Goal: Information Seeking & Learning: Learn about a topic

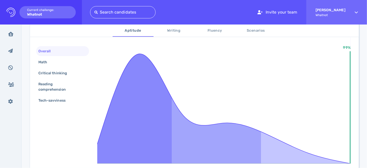
scroll to position [88, 0]
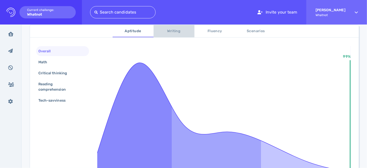
click at [168, 34] on span "Writing" at bounding box center [174, 31] width 35 height 6
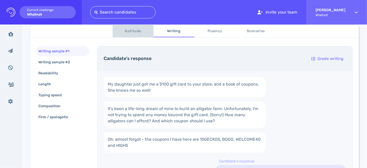
click at [137, 36] on button "Aptitude" at bounding box center [133, 31] width 41 height 12
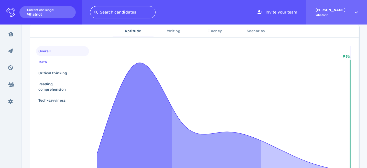
click at [52, 61] on div "Math" at bounding box center [45, 62] width 16 height 7
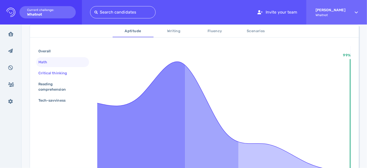
click at [55, 71] on div "Critical thinking" at bounding box center [55, 73] width 36 height 7
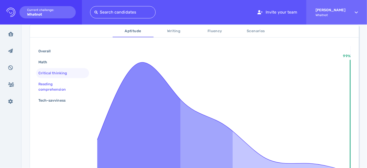
click at [55, 83] on div "Reading comprehension" at bounding box center [60, 87] width 46 height 13
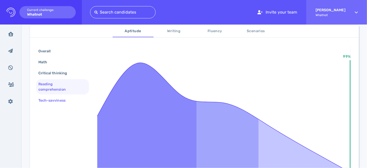
click at [53, 100] on div "Tech-savviness" at bounding box center [54, 100] width 34 height 7
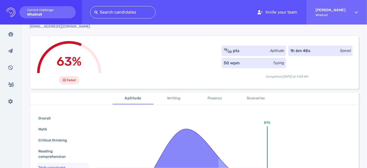
scroll to position [13, 0]
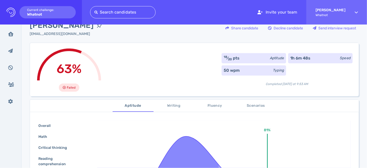
click at [177, 104] on span "Writing" at bounding box center [174, 106] width 35 height 6
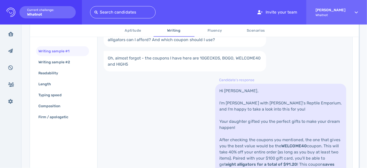
scroll to position [141, 0]
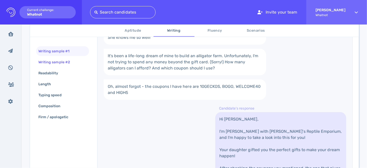
click at [58, 62] on div "Writing sample #2" at bounding box center [56, 62] width 39 height 7
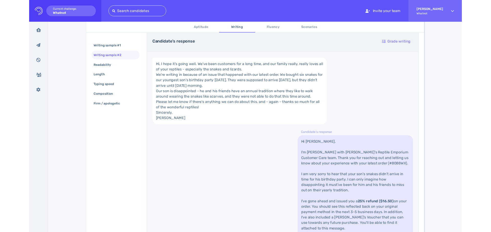
scroll to position [100, 0]
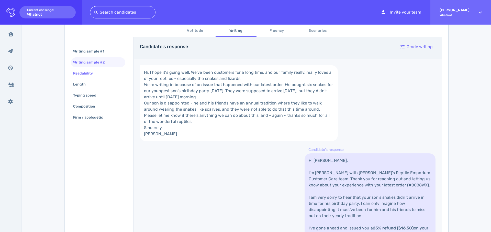
click at [102, 73] on div "Readability" at bounding box center [98, 73] width 55 height 10
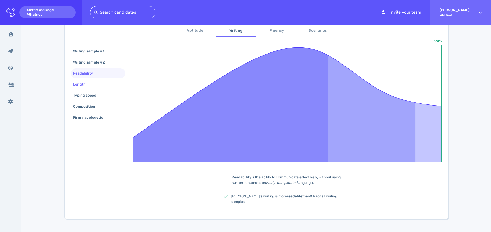
click at [104, 82] on div "Length" at bounding box center [98, 84] width 55 height 10
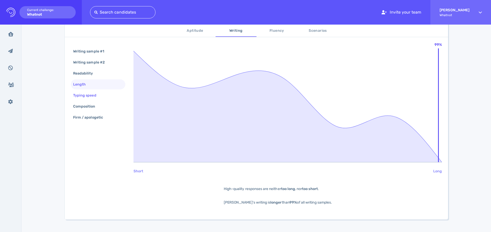
click at [97, 93] on div "Typing speed" at bounding box center [87, 95] width 30 height 7
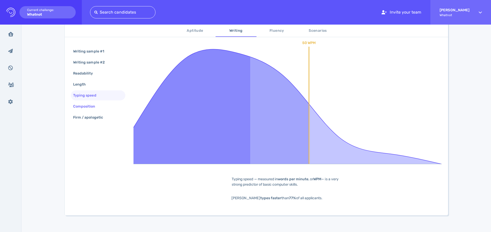
click at [100, 106] on div "Composition" at bounding box center [86, 106] width 29 height 7
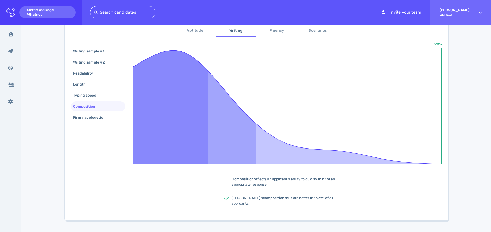
scroll to position [98, 0]
click at [97, 118] on div "Firm / apologetic" at bounding box center [90, 117] width 37 height 7
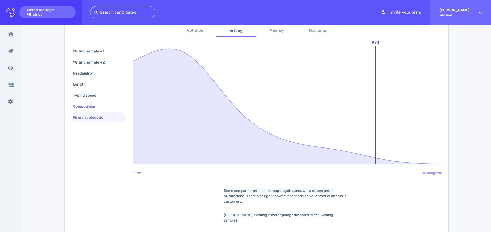
click at [92, 103] on div "Composition" at bounding box center [86, 106] width 29 height 7
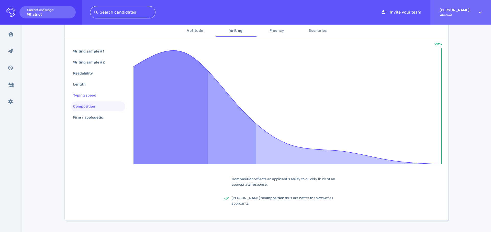
click at [93, 96] on div "Typing speed" at bounding box center [87, 95] width 30 height 7
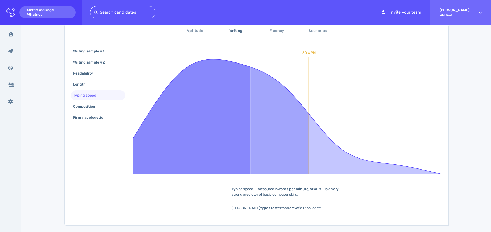
scroll to position [83, 0]
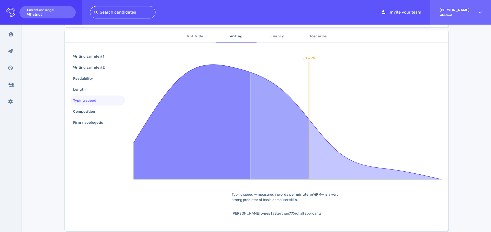
click at [281, 38] on span "Fluency" at bounding box center [277, 36] width 35 height 6
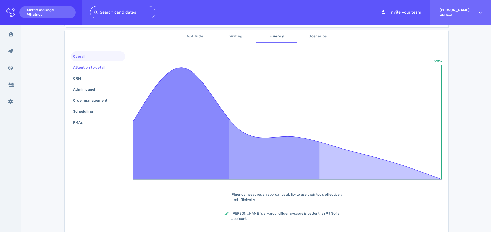
click at [91, 71] on div "Attention to detail" at bounding box center [98, 67] width 55 height 10
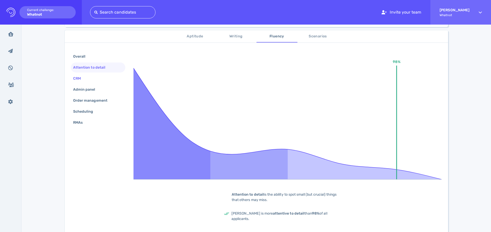
click at [90, 77] on div "CRM" at bounding box center [98, 78] width 55 height 10
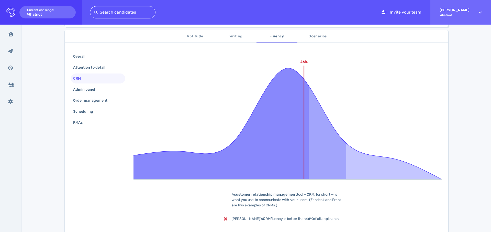
click at [90, 83] on div "CRM" at bounding box center [98, 78] width 55 height 10
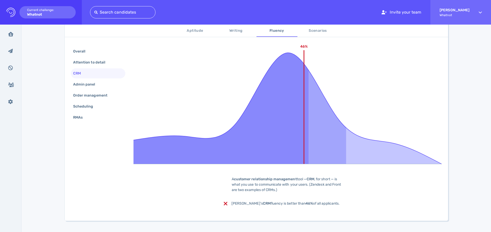
scroll to position [94, 0]
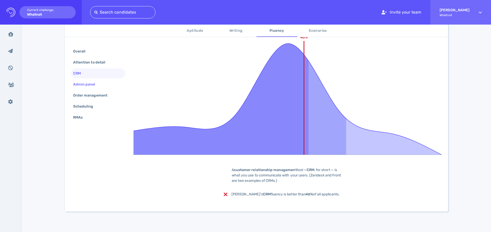
click at [88, 86] on div "Admin panel" at bounding box center [86, 84] width 29 height 7
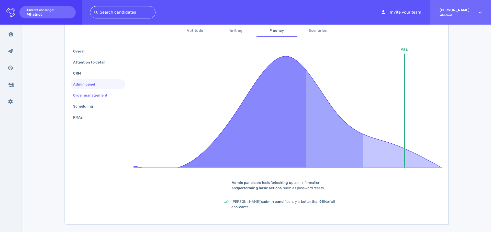
click at [92, 96] on div "Order management" at bounding box center [92, 95] width 41 height 7
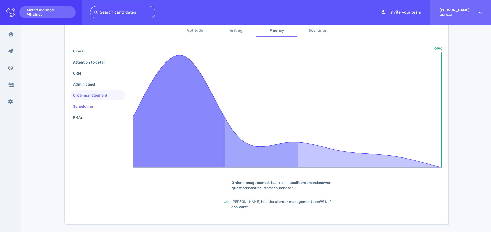
click at [92, 106] on div "Scheduling" at bounding box center [85, 106] width 27 height 7
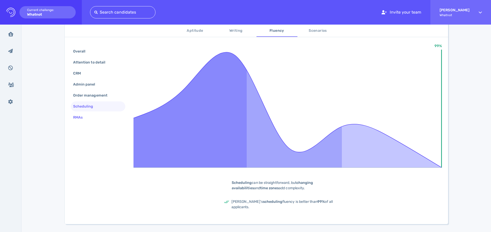
click at [90, 114] on div "RMAs" at bounding box center [98, 117] width 55 height 10
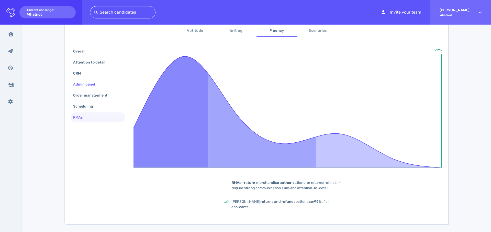
click at [87, 84] on div "Admin panel" at bounding box center [86, 84] width 29 height 7
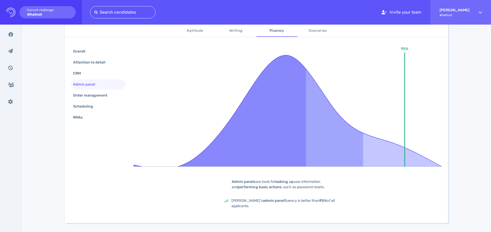
scroll to position [95, 0]
click at [86, 72] on div "CRM" at bounding box center [98, 73] width 55 height 10
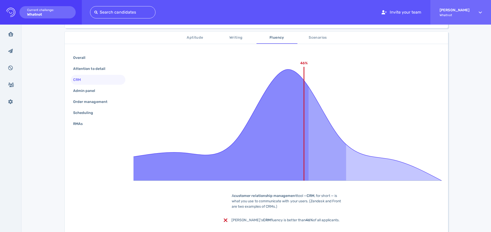
scroll to position [75, 0]
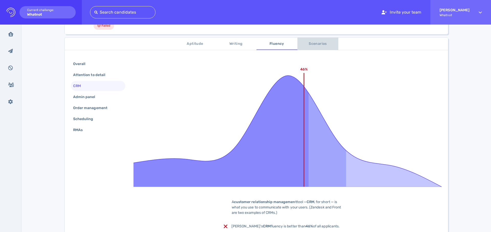
click at [314, 48] on button "Scenarios" at bounding box center [318, 44] width 41 height 12
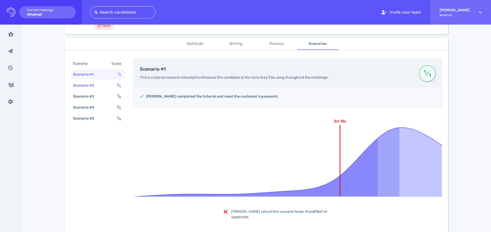
click at [112, 86] on div "Scenario #2 4 ⁄ 4" at bounding box center [98, 85] width 55 height 10
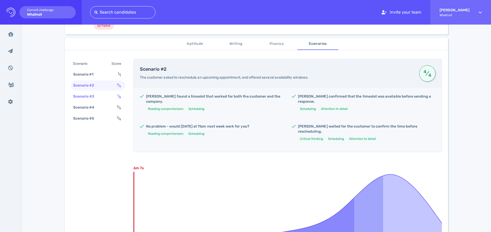
click at [110, 96] on div "Scenario #3 7 ⁄ 8" at bounding box center [98, 96] width 55 height 10
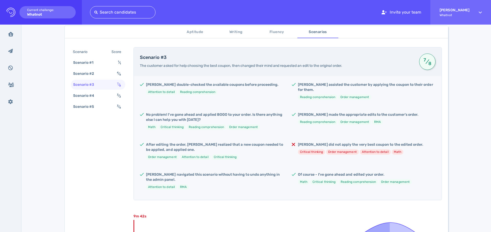
scroll to position [77, 0]
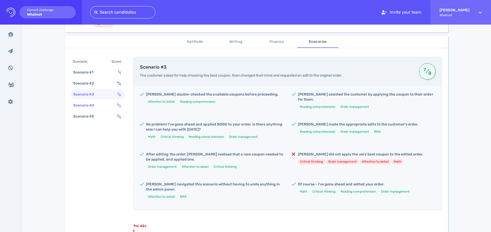
click at [110, 106] on div "Scenario #4 3 ⁄ 3" at bounding box center [98, 105] width 55 height 10
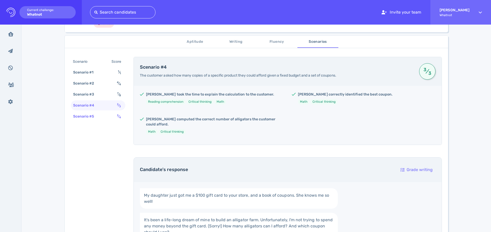
click at [108, 114] on div "Scenario #5 3 ⁄ 4" at bounding box center [98, 116] width 55 height 10
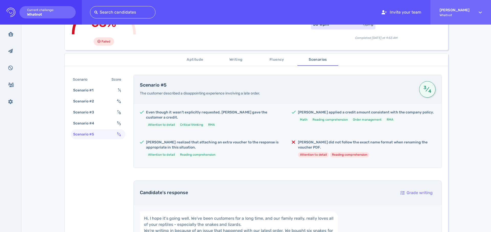
scroll to position [59, 0]
click at [106, 102] on div "Scenario #2 4 ⁄ 4" at bounding box center [98, 101] width 55 height 10
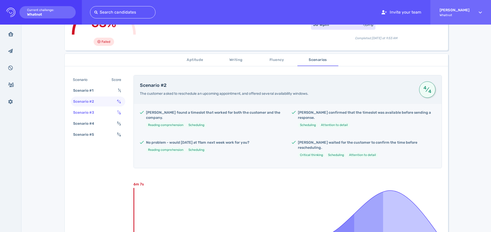
click at [105, 112] on div "Scenario #3 7 ⁄ 8" at bounding box center [98, 112] width 55 height 10
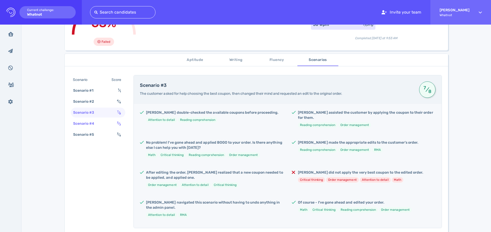
click at [103, 119] on div "Scenario #4 3 ⁄ 3" at bounding box center [98, 123] width 55 height 10
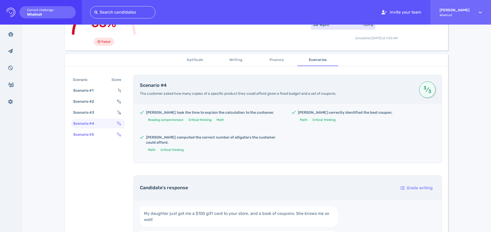
click at [101, 133] on div "Scenario #5 3 ⁄ 4" at bounding box center [98, 134] width 55 height 10
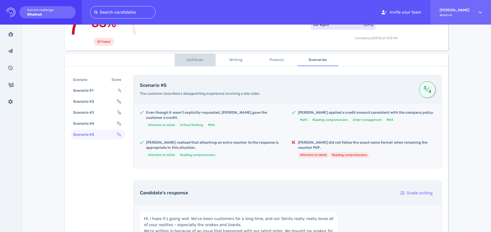
click at [199, 61] on span "Aptitude" at bounding box center [195, 60] width 35 height 6
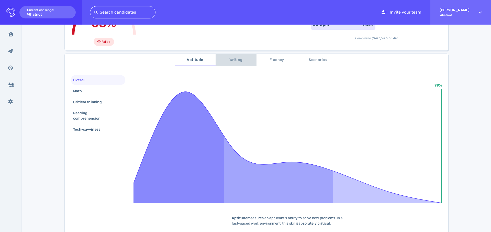
click at [225, 63] on span "Writing" at bounding box center [236, 60] width 35 height 6
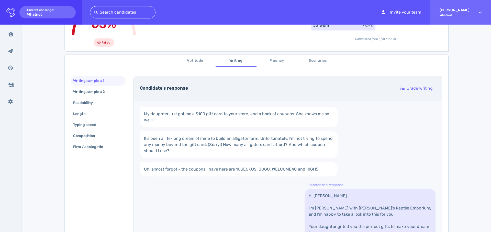
scroll to position [30, 0]
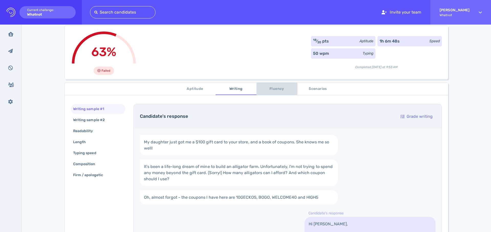
click at [276, 92] on button "Fluency" at bounding box center [277, 89] width 41 height 12
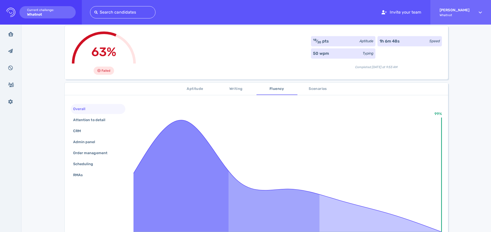
scroll to position [107, 0]
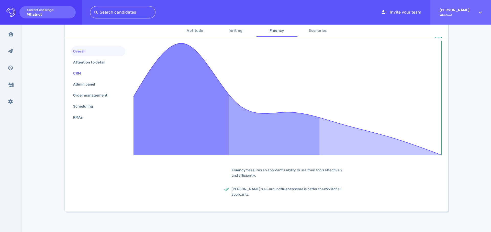
click at [82, 76] on div "CRM" at bounding box center [79, 73] width 15 height 7
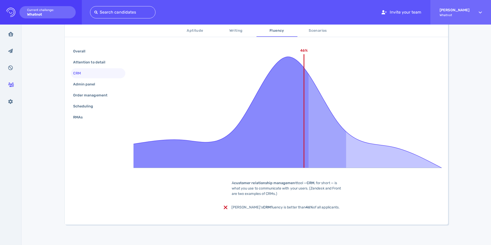
scroll to position [94, 0]
